Goal: Transaction & Acquisition: Purchase product/service

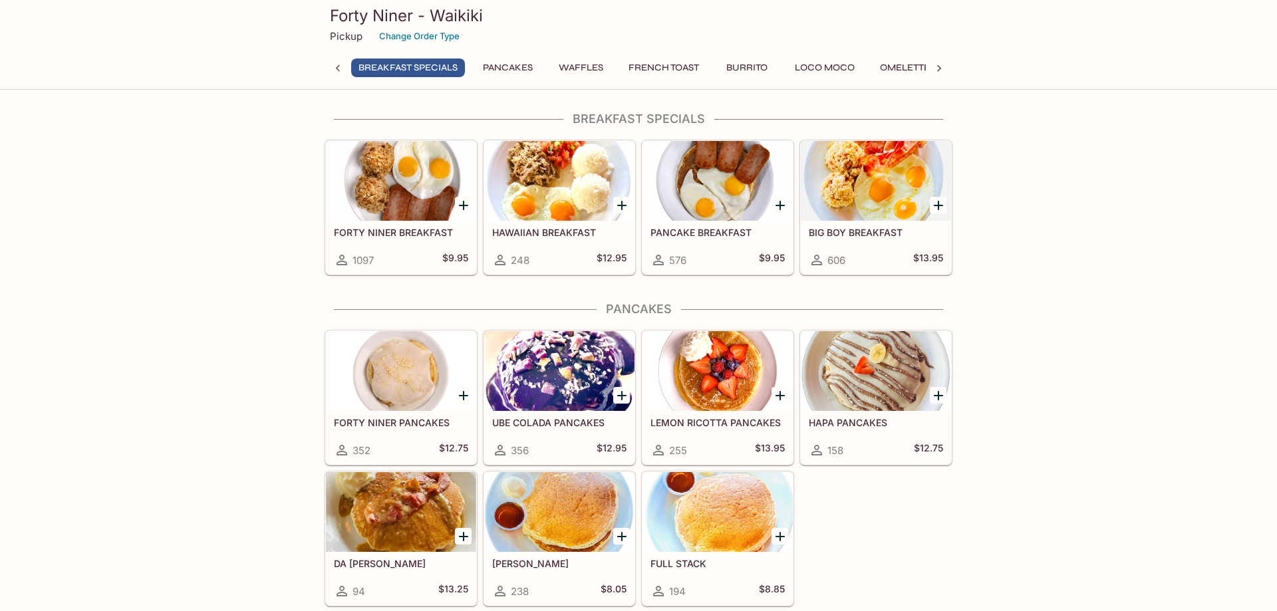
click at [865, 252] on div "606 $13.95" at bounding box center [876, 260] width 134 height 16
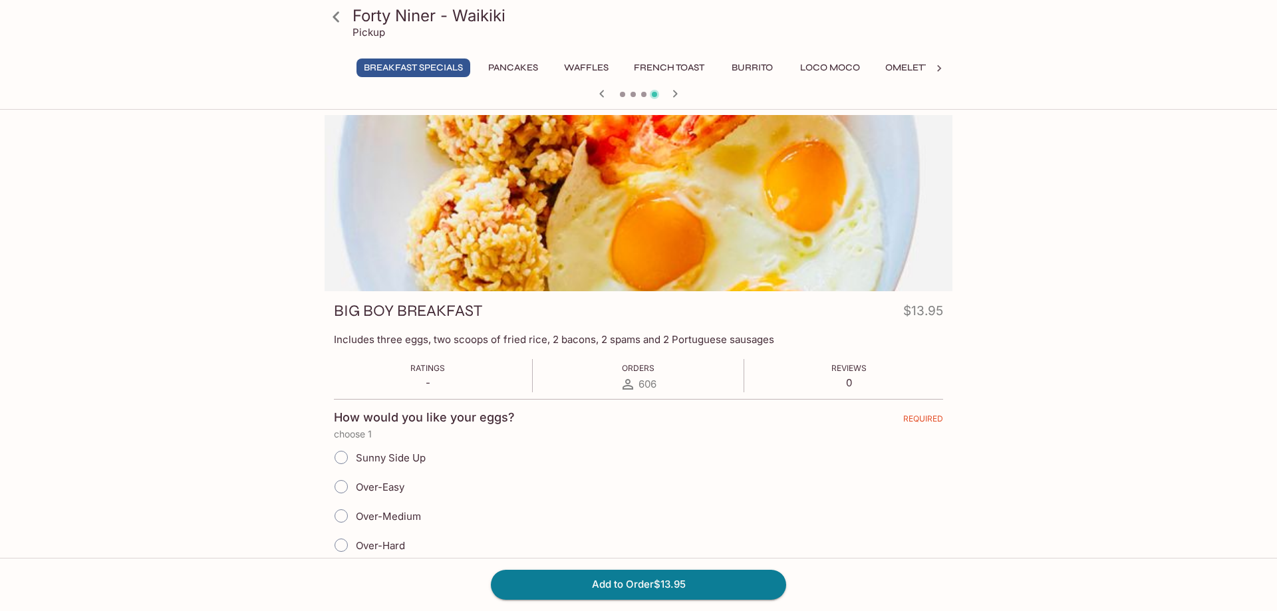
click at [938, 64] on icon at bounding box center [938, 68] width 13 height 13
click at [838, 69] on button "Sides" at bounding box center [825, 68] width 60 height 19
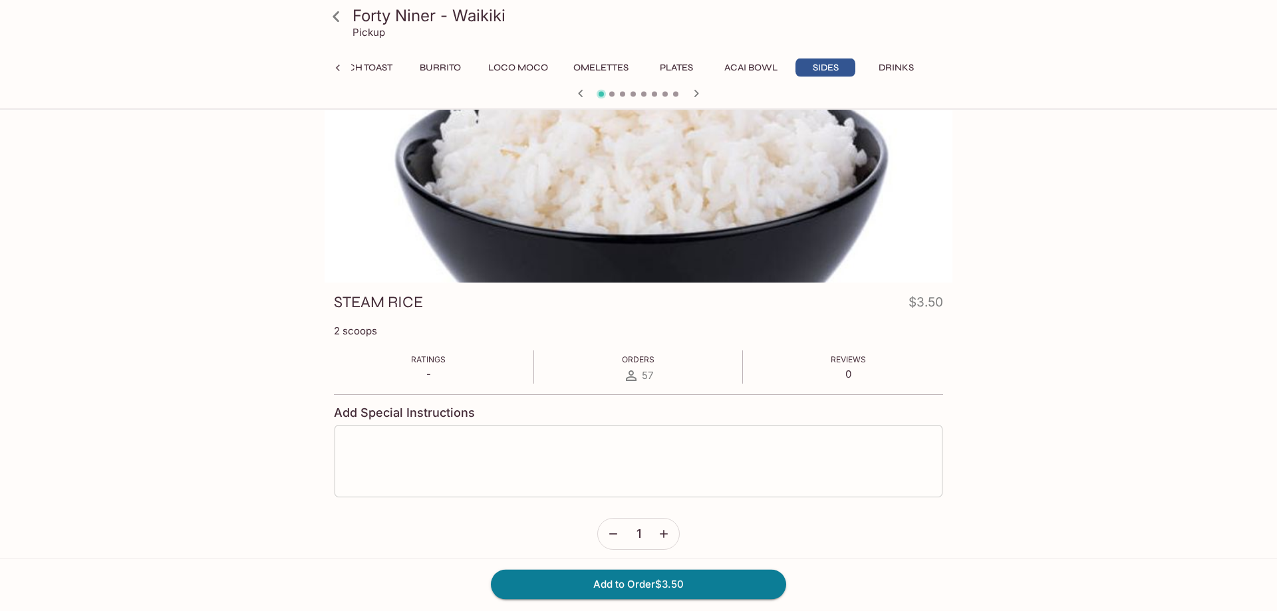
scroll to position [0, 0]
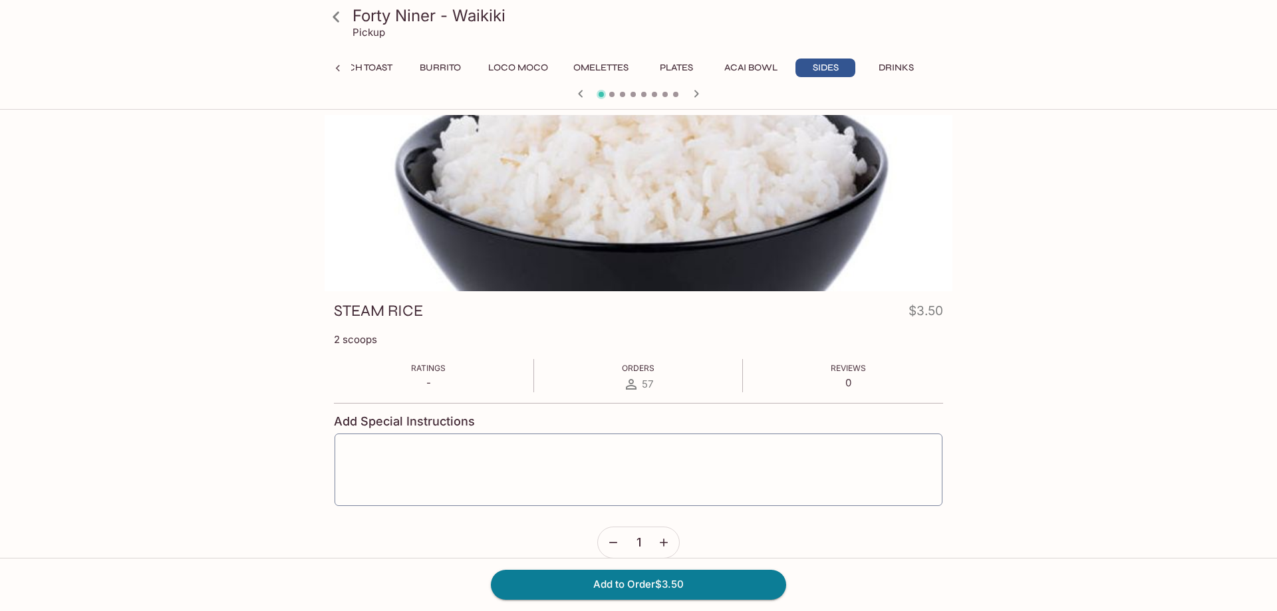
click at [687, 70] on button "Plates" at bounding box center [676, 68] width 60 height 19
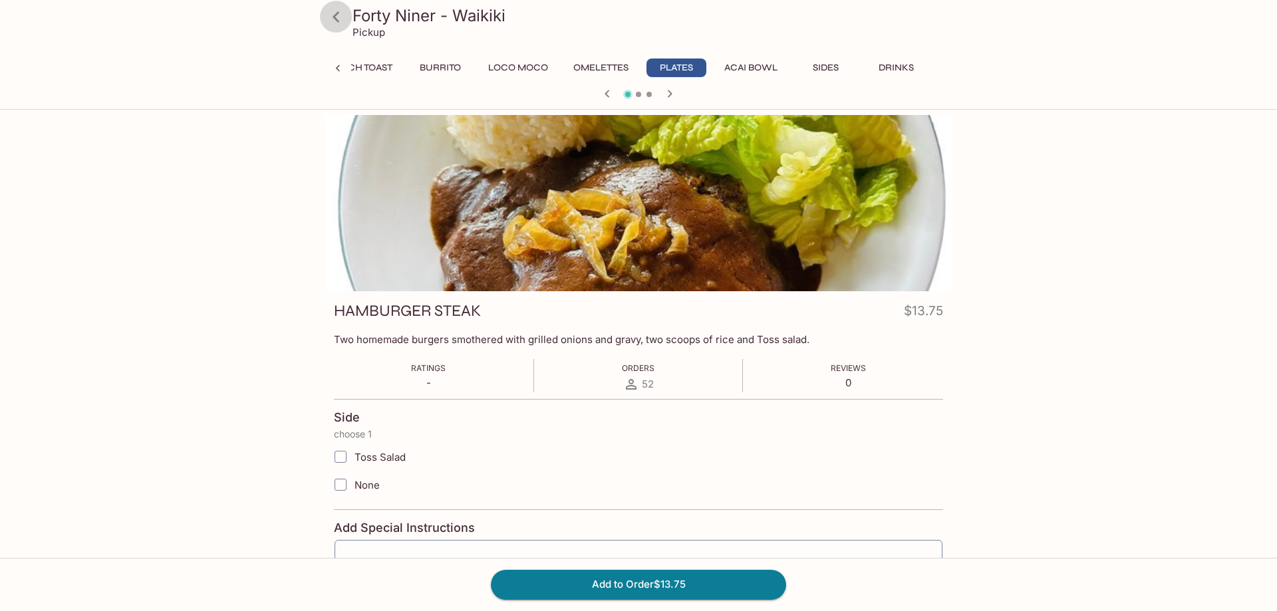
click at [342, 13] on icon at bounding box center [335, 16] width 23 height 23
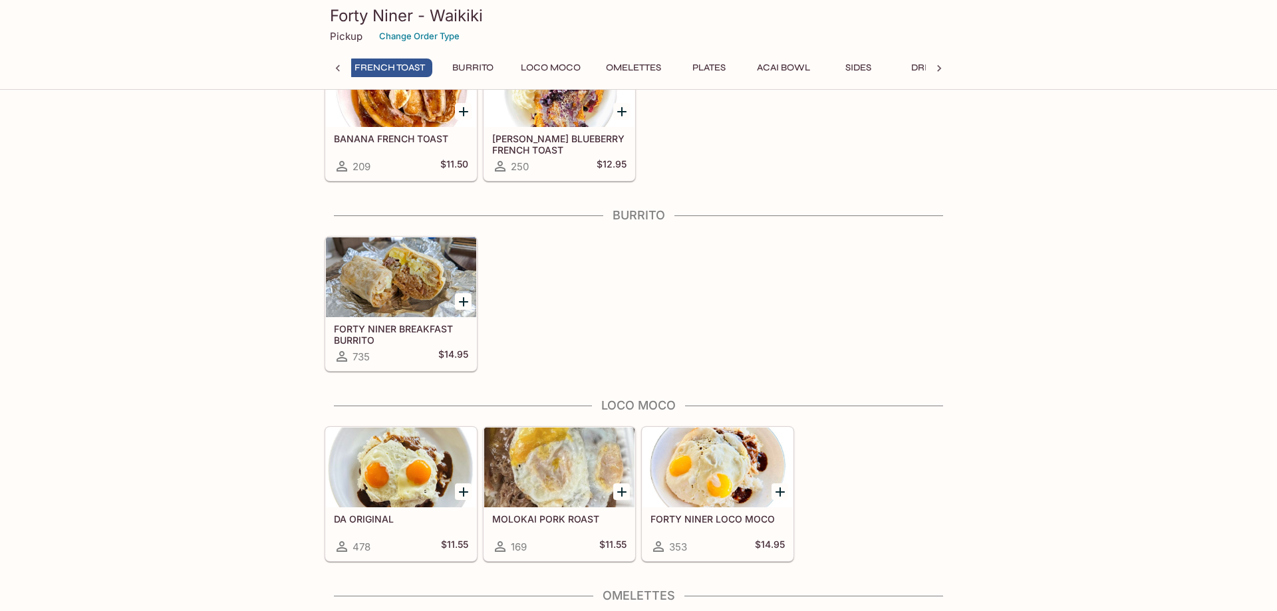
scroll to position [0, 277]
click at [394, 28] on button "Change Order Type" at bounding box center [419, 36] width 92 height 21
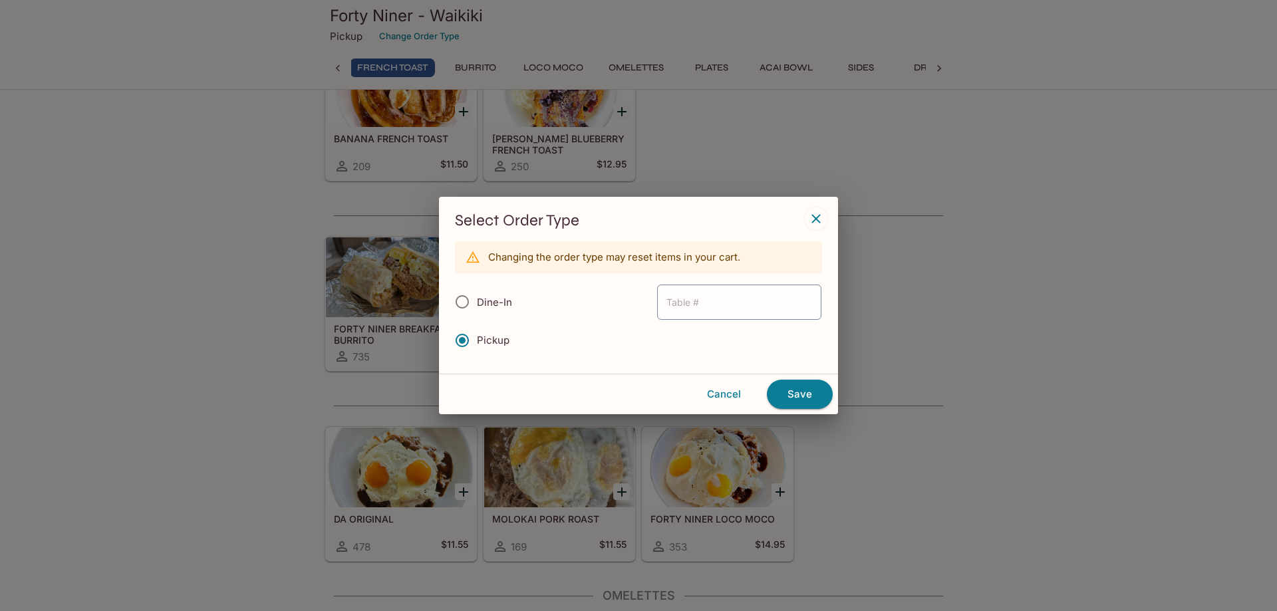
click at [819, 212] on icon "button" at bounding box center [816, 219] width 16 height 16
